Goal: Information Seeking & Learning: Learn about a topic

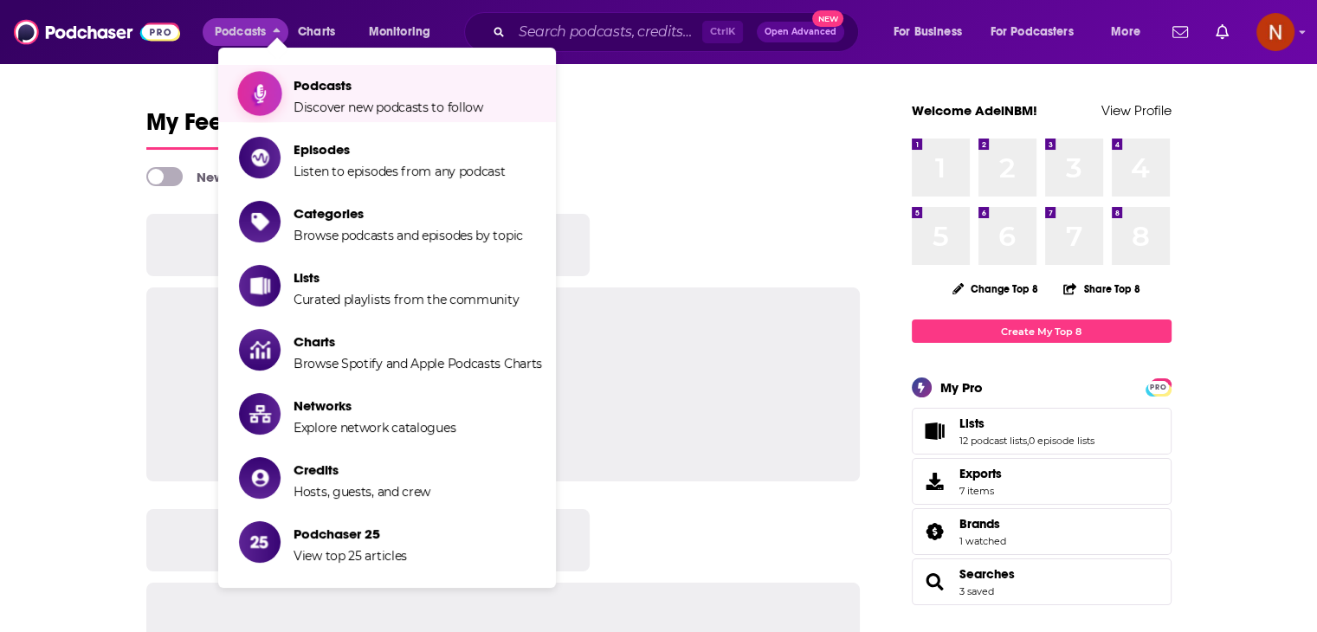
click at [326, 85] on span "Podcasts" at bounding box center [389, 85] width 190 height 16
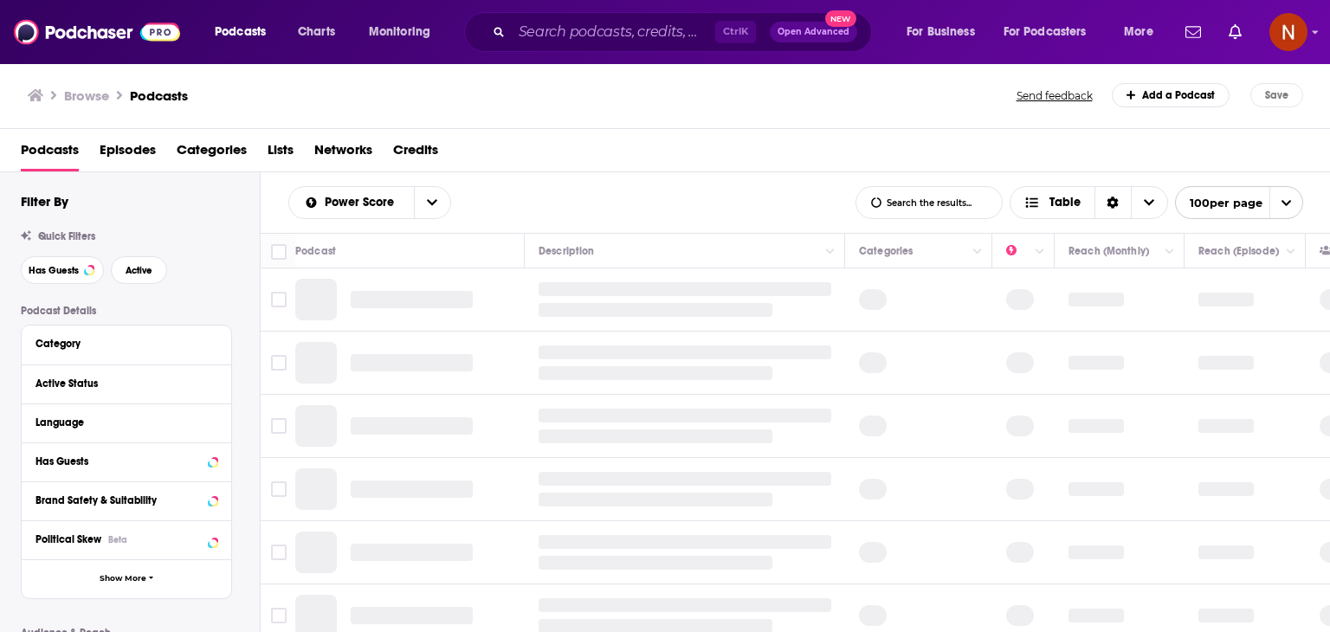
click at [133, 361] on div "Category" at bounding box center [127, 345] width 210 height 39
click at [139, 352] on button "Category" at bounding box center [122, 344] width 173 height 22
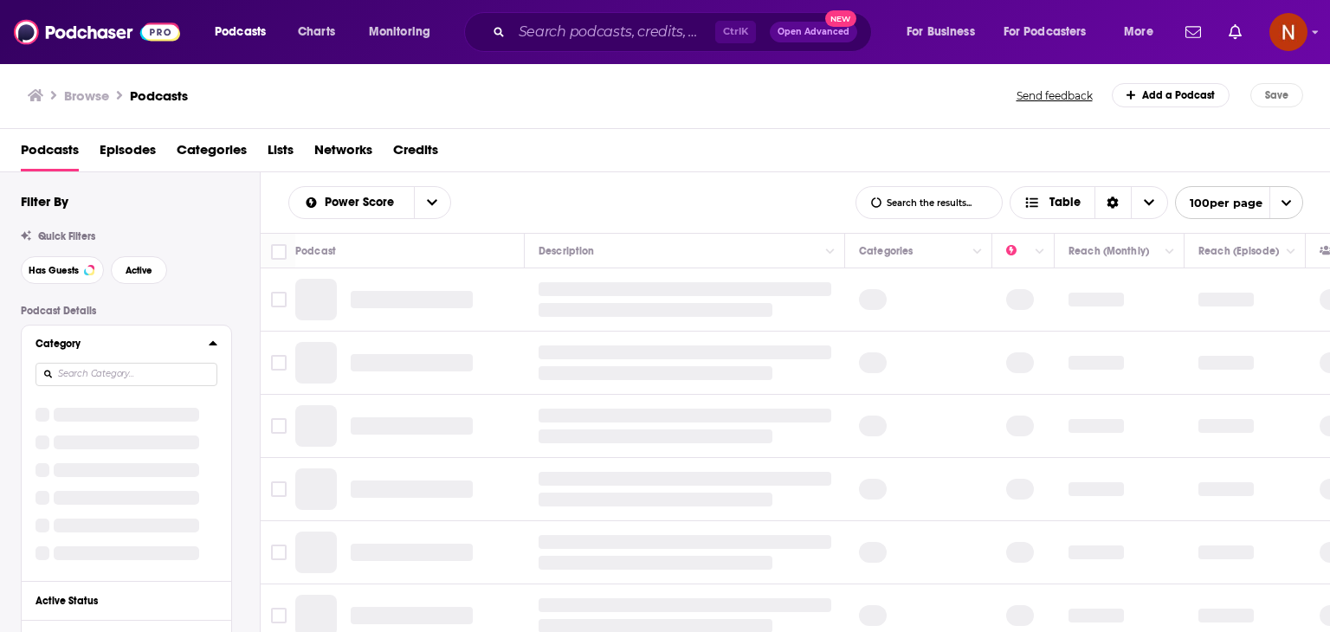
click at [133, 370] on input at bounding box center [127, 374] width 182 height 23
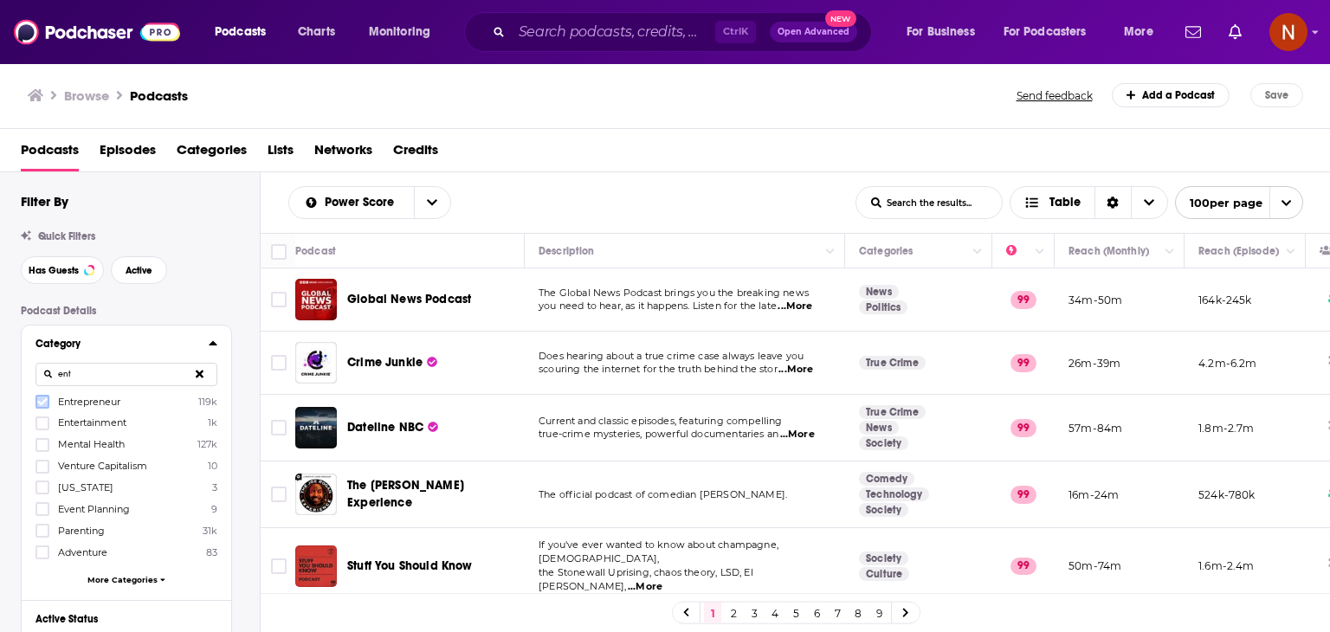
click at [42, 403] on icon at bounding box center [42, 402] width 10 height 8
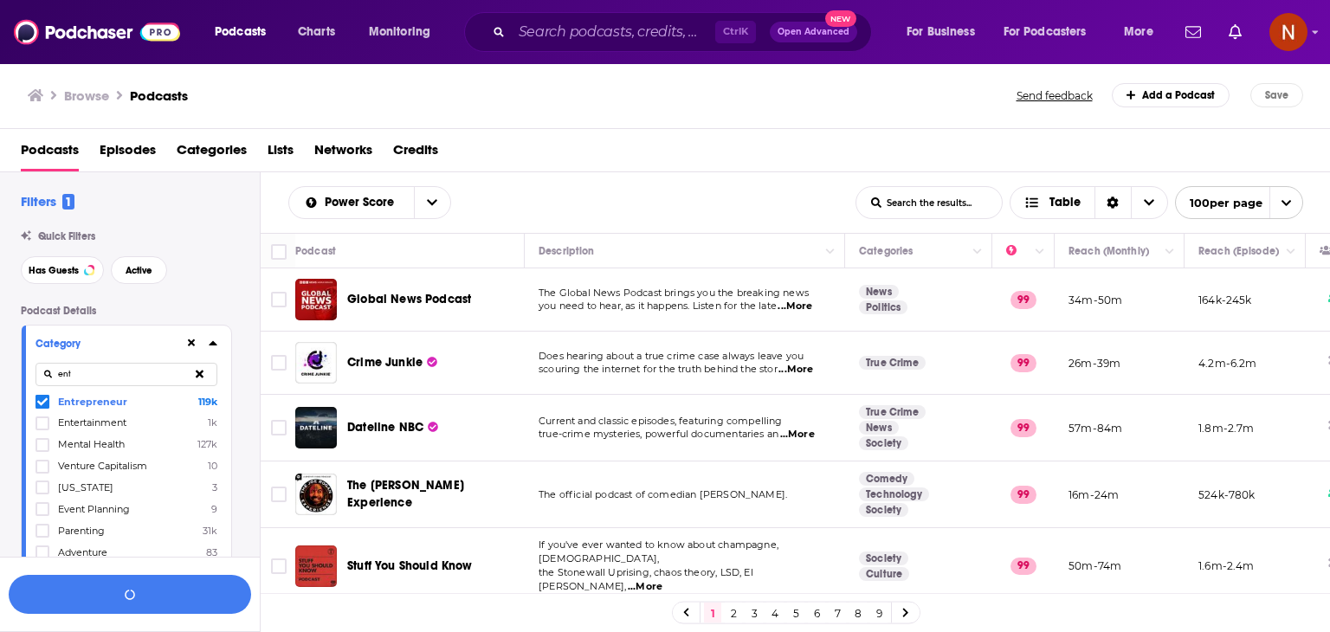
click at [98, 375] on input "ent" at bounding box center [127, 374] width 182 height 23
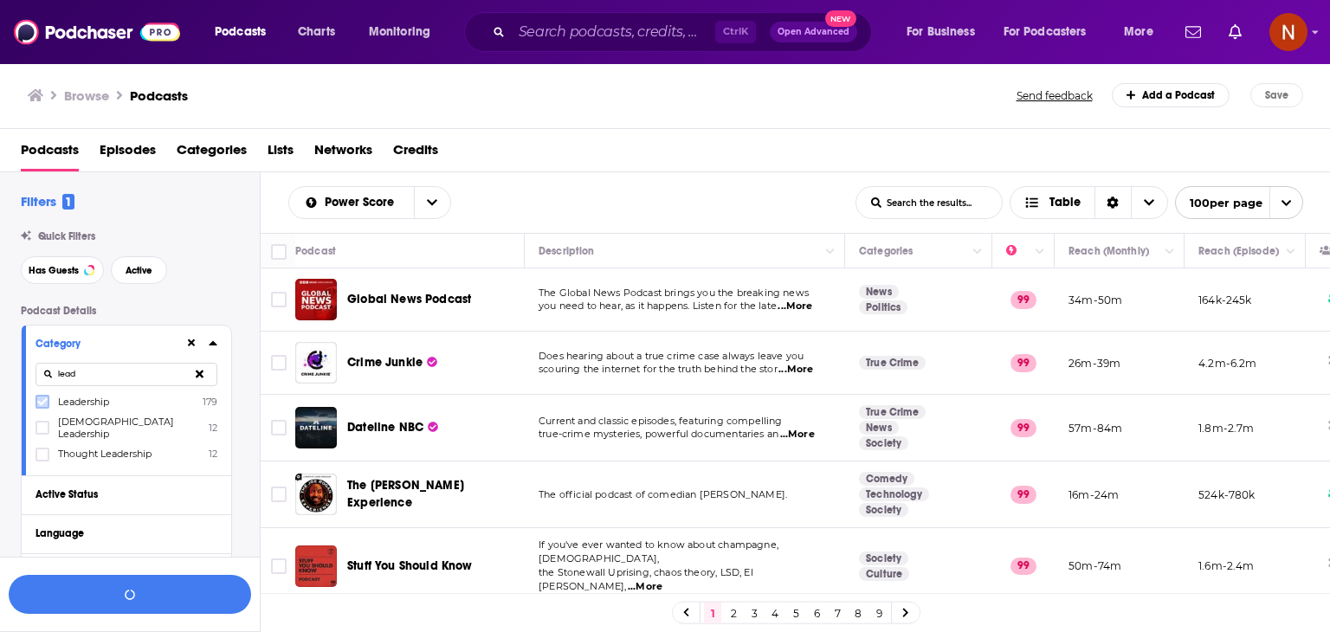
type input "lead"
click at [45, 399] on icon at bounding box center [42, 402] width 10 height 8
click at [87, 375] on input "lead" at bounding box center [127, 374] width 182 height 23
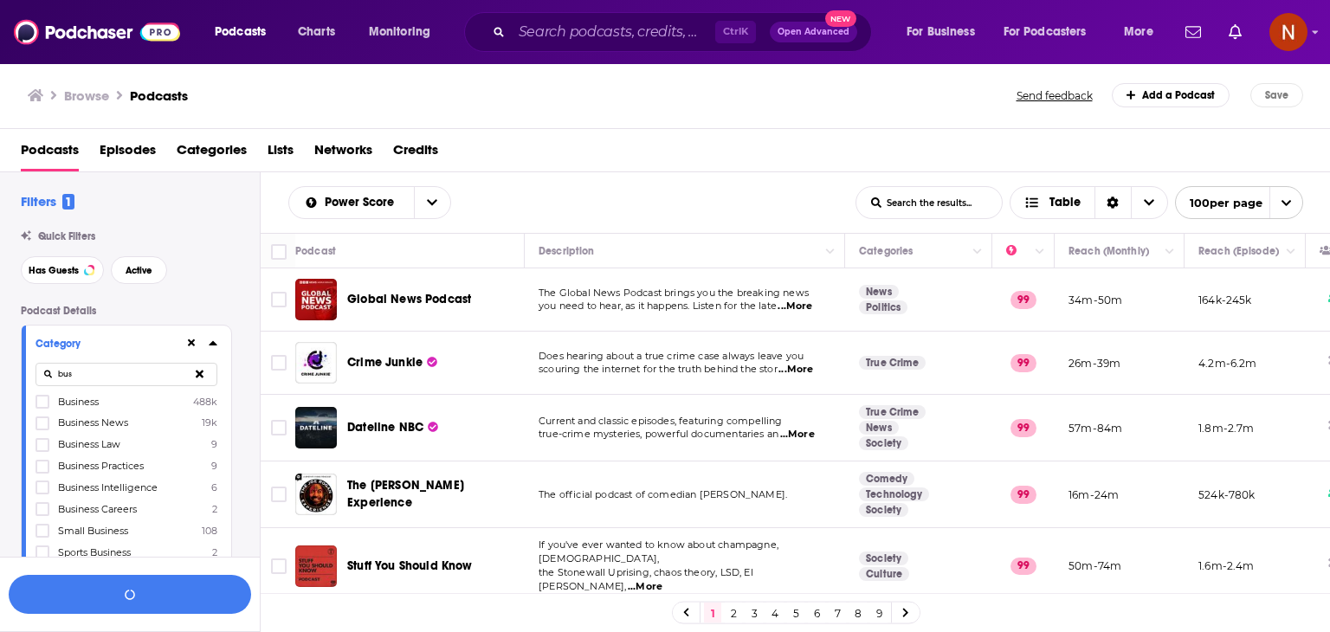
type input "busi"
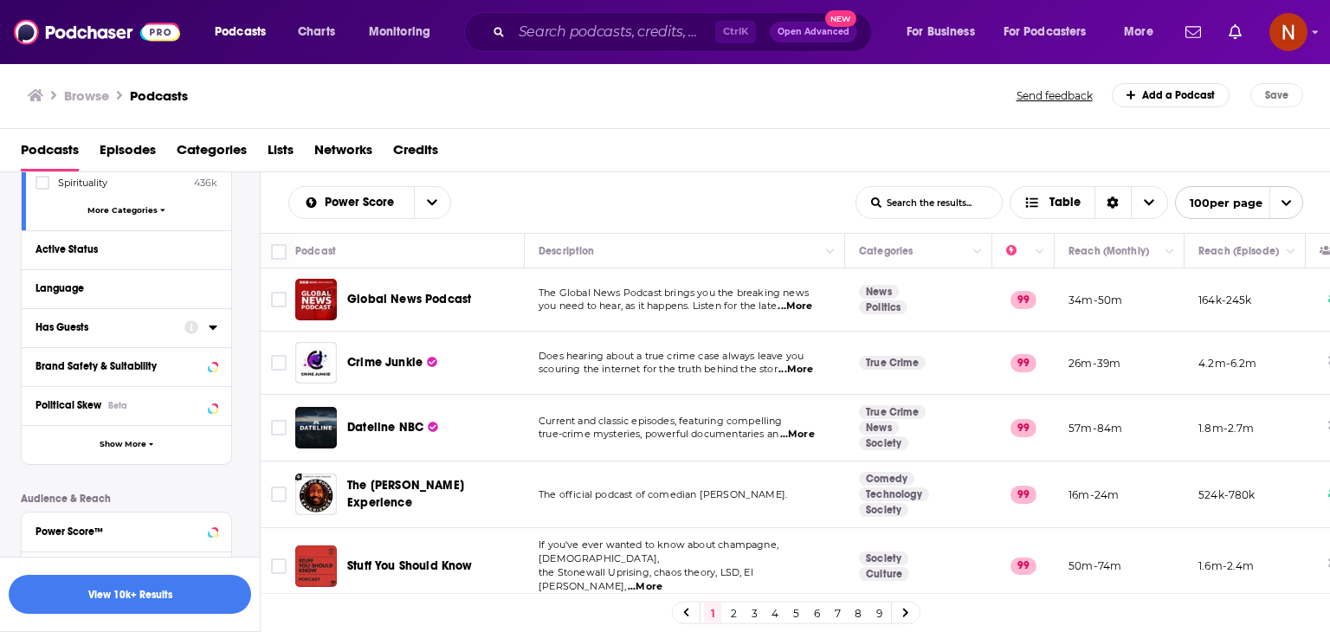
scroll to position [386, 0]
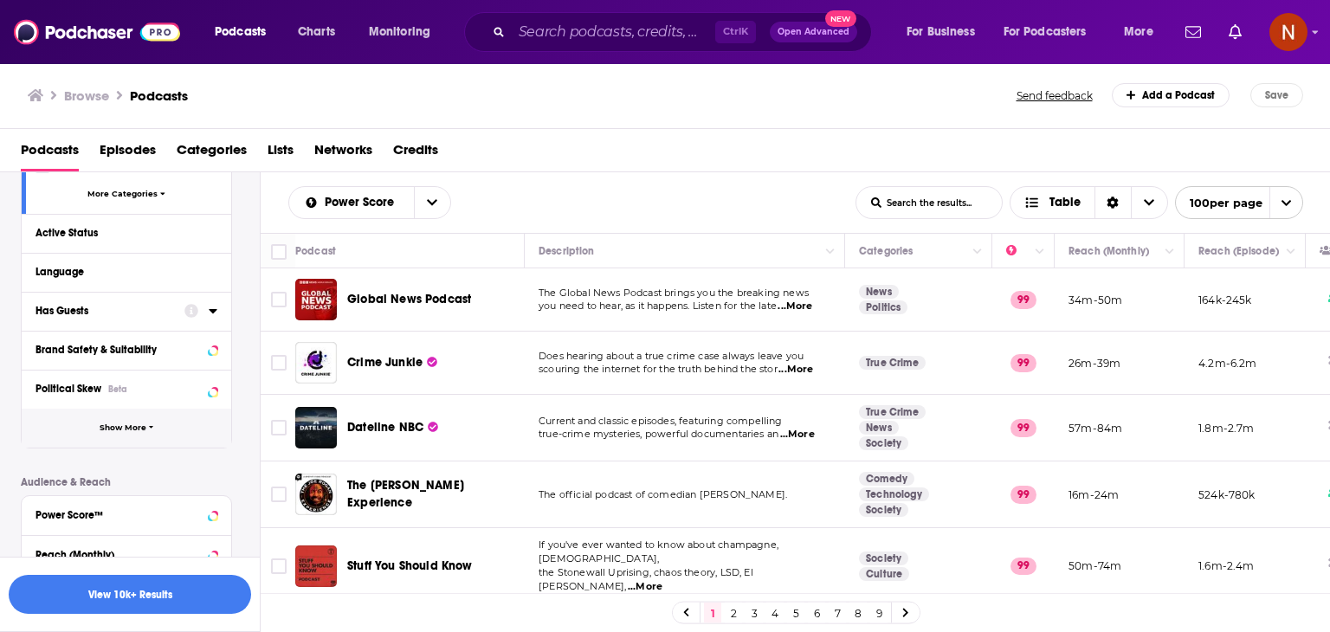
click at [146, 420] on button "Show More" at bounding box center [127, 428] width 210 height 39
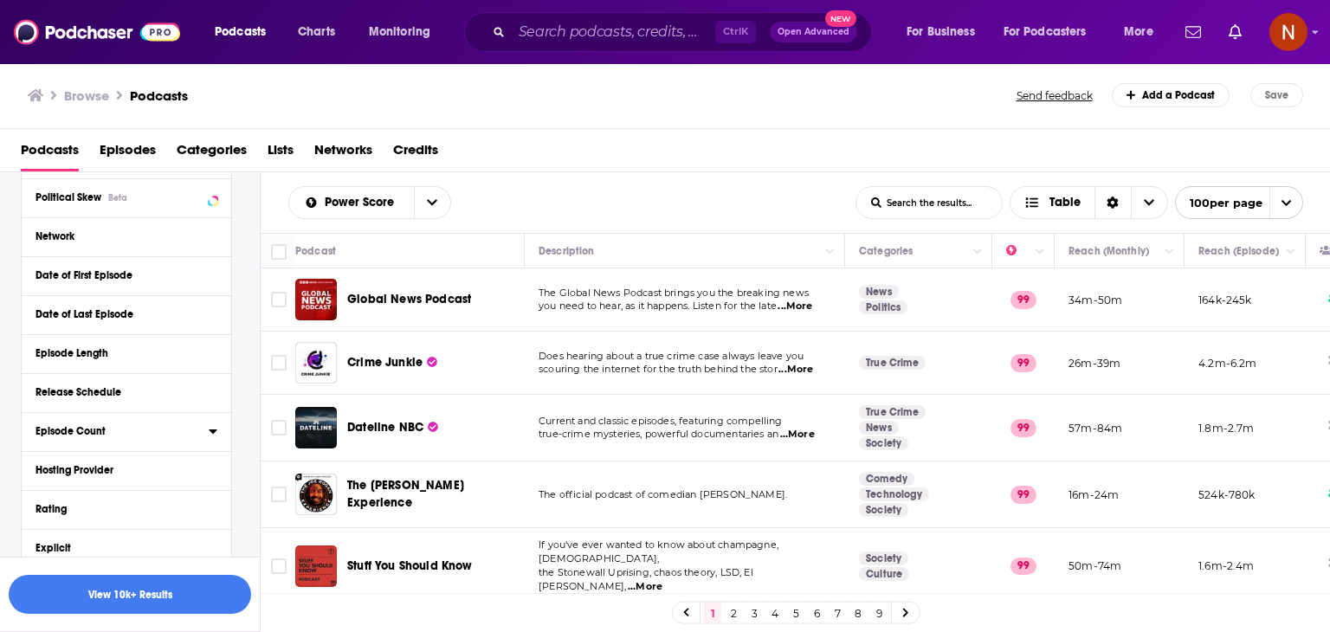
scroll to position [615, 0]
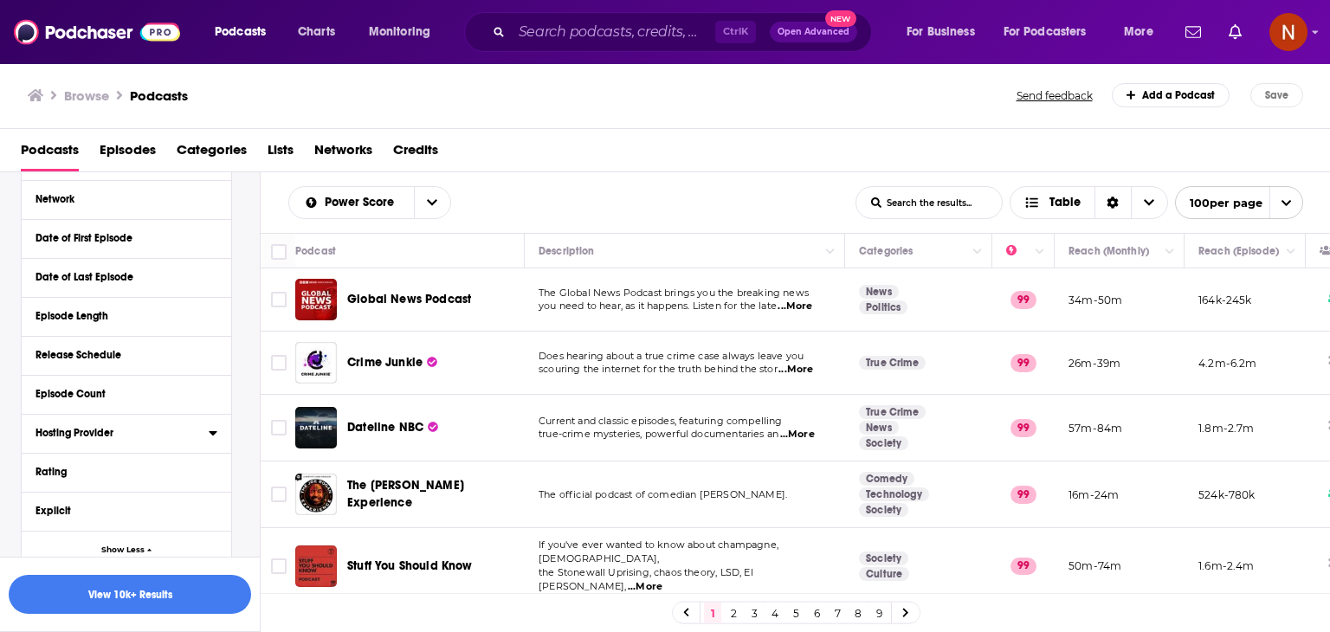
click at [116, 432] on div "Hosting Provider" at bounding box center [117, 433] width 162 height 12
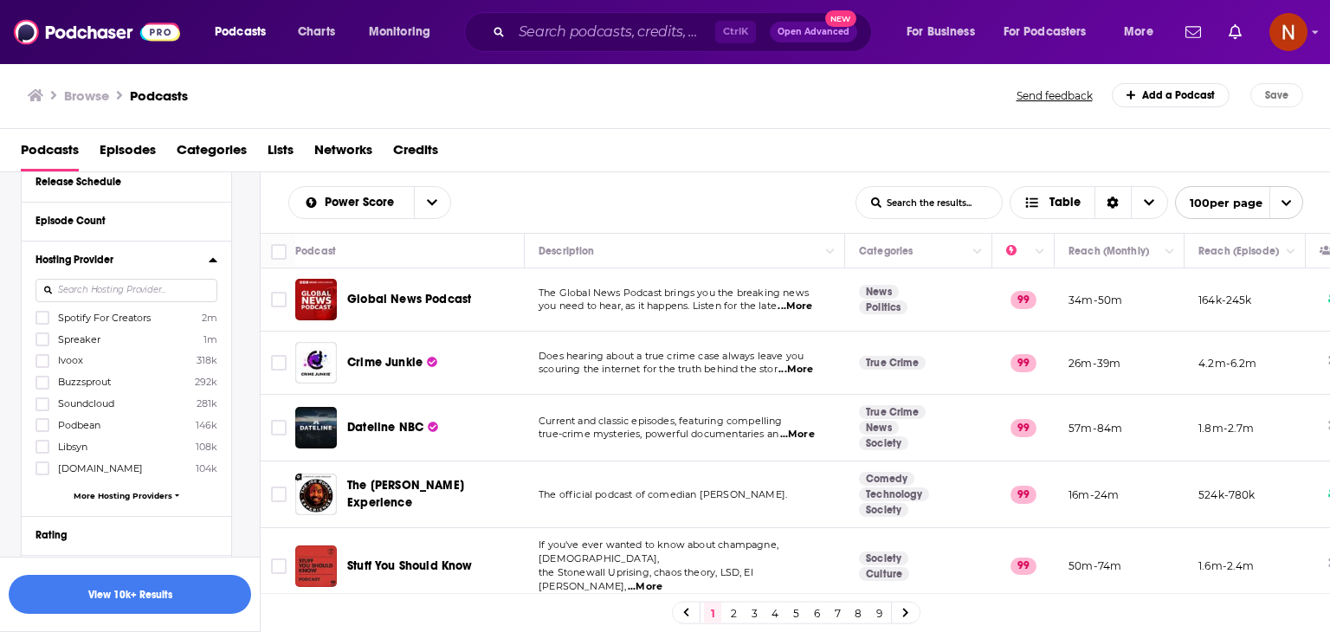
scroll to position [792, 0]
click at [42, 465] on icon at bounding box center [42, 466] width 10 height 8
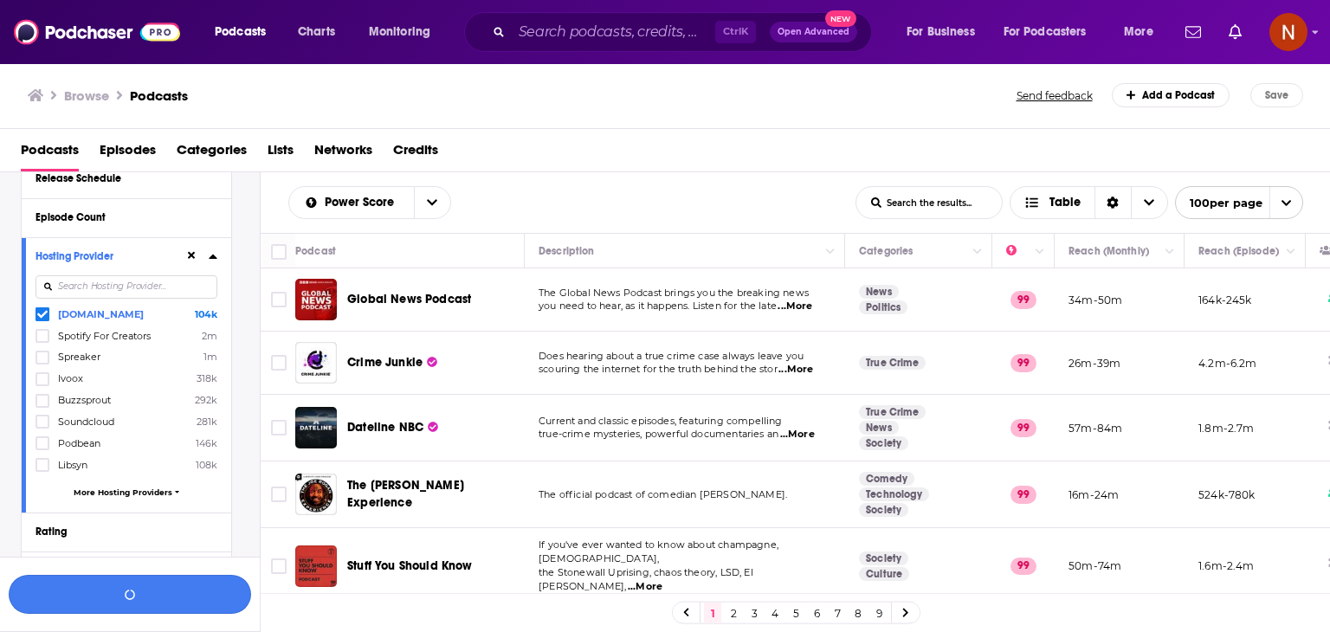
click at [174, 592] on button "button" at bounding box center [130, 594] width 242 height 39
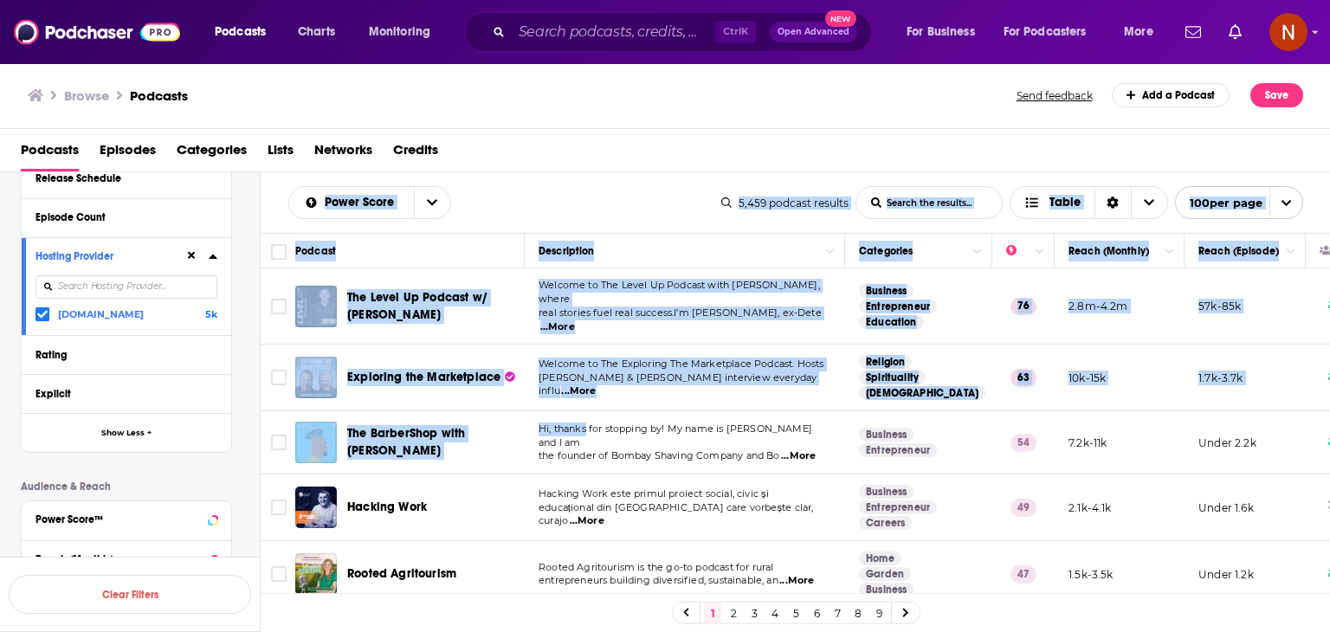
drag, startPoint x: 285, startPoint y: 198, endPoint x: 622, endPoint y: 425, distance: 406.2
click at [622, 425] on div "Power Score List Search Input Search the results... Table 5,459 podcast results…" at bounding box center [796, 457] width 1070 height 571
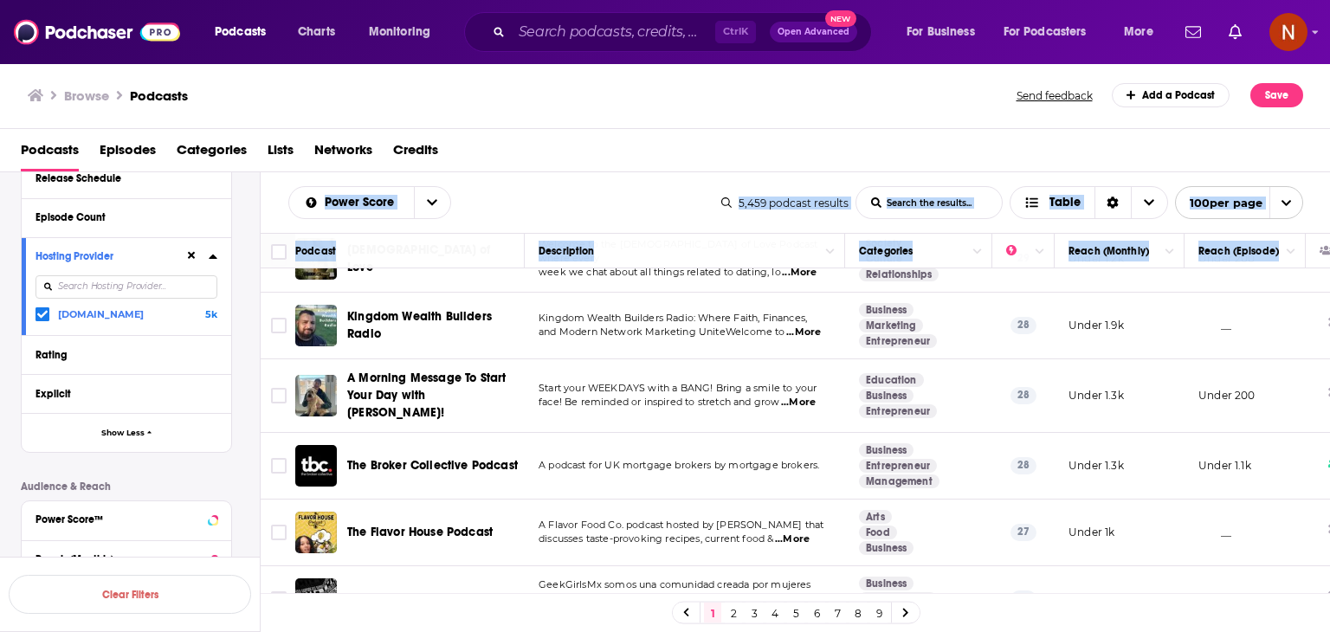
scroll to position [6401, 0]
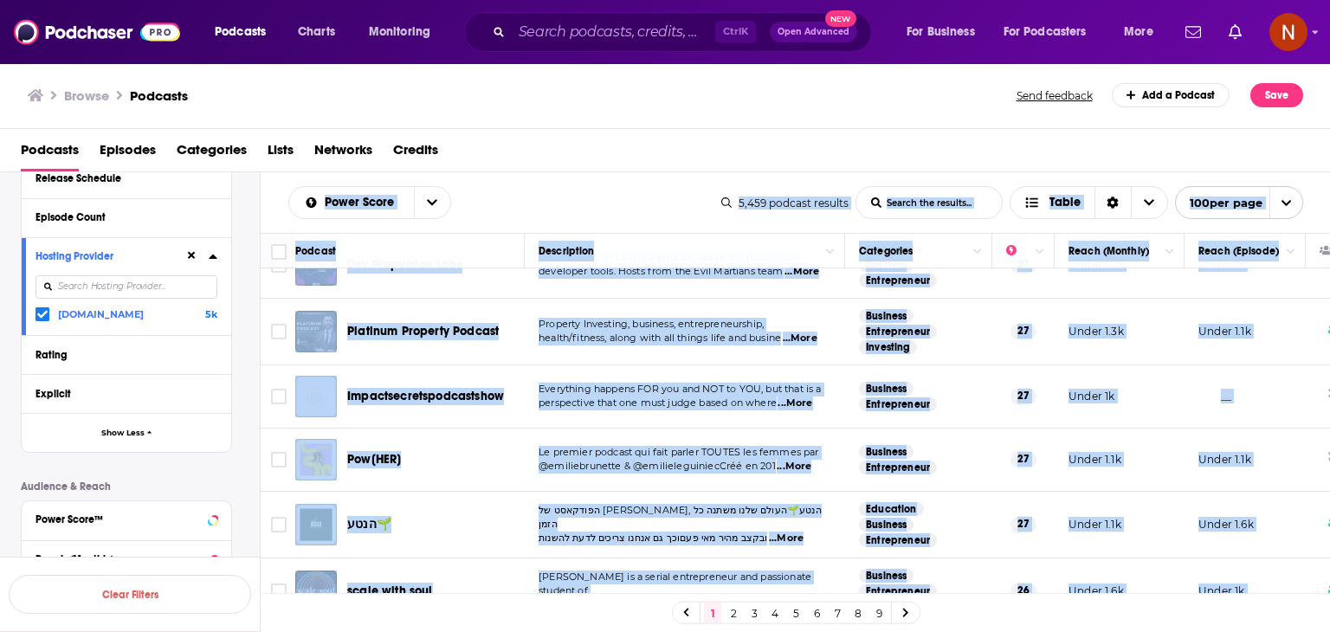
copy div "Lorem Ipsum Dolo Sitame Conse Adipis eli seddoei... Tempo 4,582 incidid utlabor…"
